Goal: Information Seeking & Learning: Learn about a topic

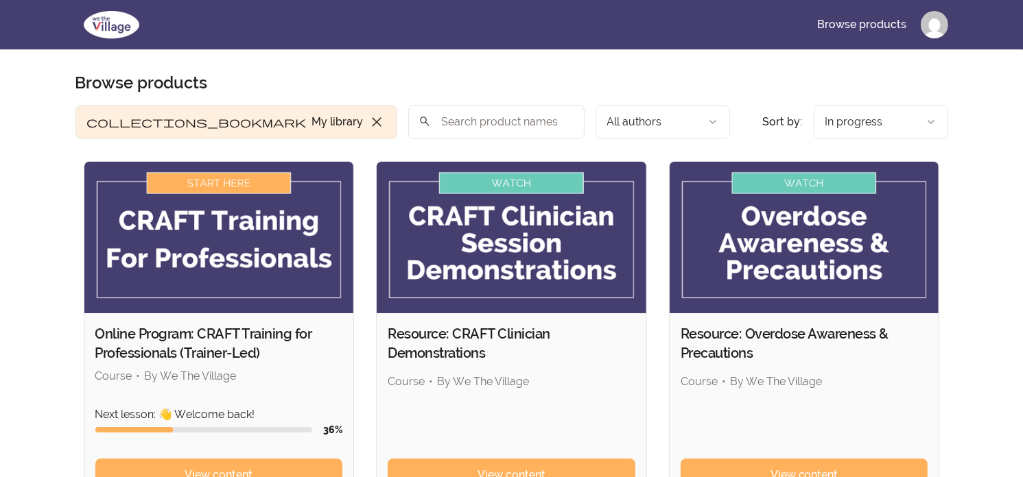
scroll to position [69, 0]
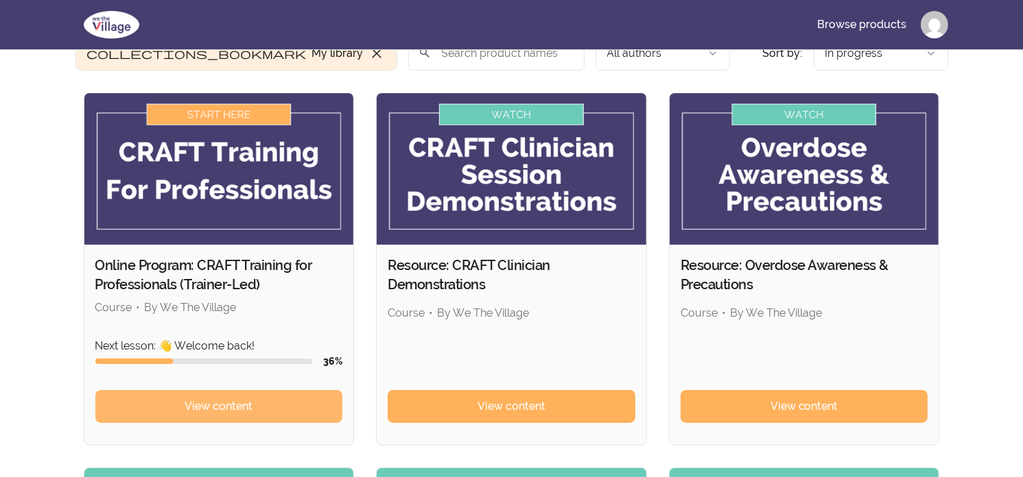
click at [242, 403] on span "View content" at bounding box center [219, 407] width 68 height 16
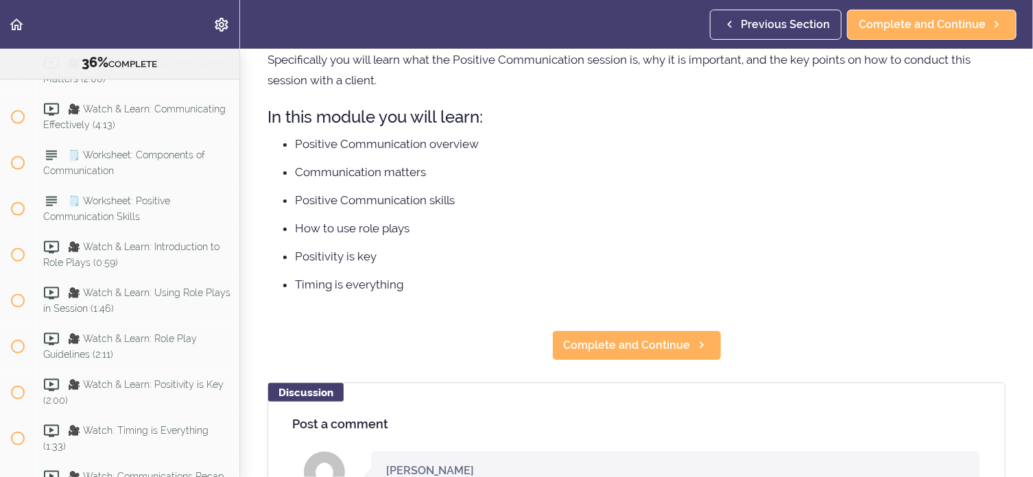
scroll to position [115, 0]
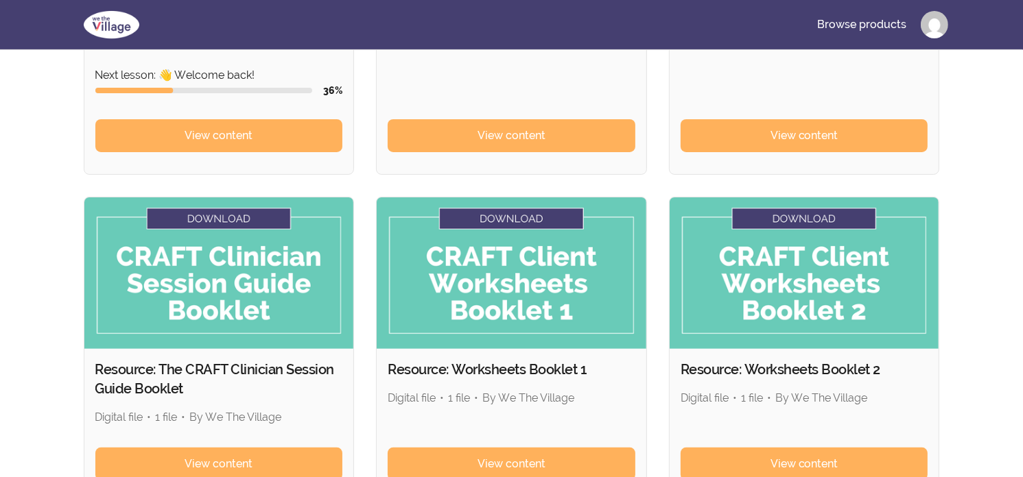
scroll to position [343, 0]
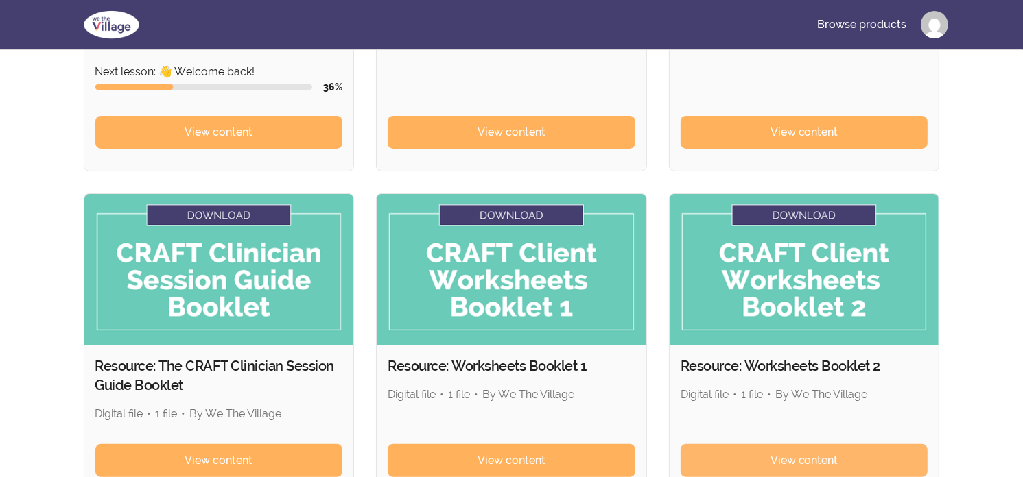
click at [839, 466] on link "View content" at bounding box center [805, 461] width 248 height 33
